Goal: Transaction & Acquisition: Purchase product/service

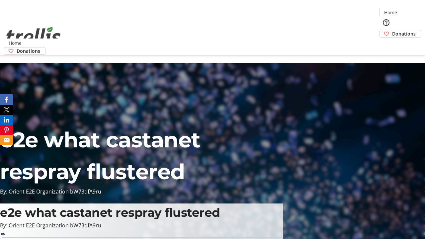
click at [392, 30] on span "Donations" at bounding box center [404, 33] width 24 height 7
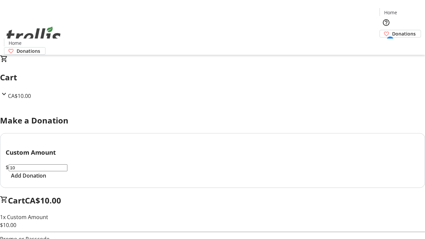
select select "CA"
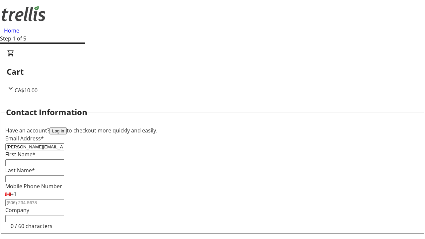
type input "[PERSON_NAME][EMAIL_ADDRESS][DOMAIN_NAME]"
type input "[PERSON_NAME]"
type input "Blick"
type input "[STREET_ADDRESS][PERSON_NAME]"
type input "Kelowna"
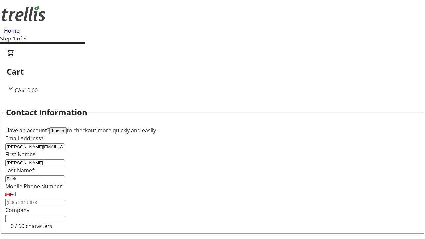
select select "BC"
type input "Kelowna"
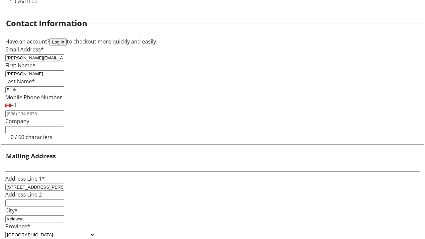
type input "V1Y 0C2"
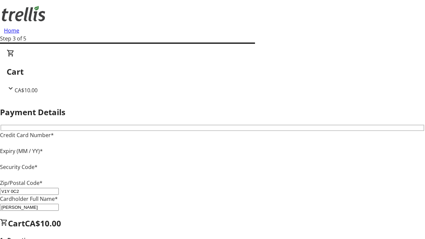
type input "V1Y 0C2"
